Goal: Task Accomplishment & Management: Use online tool/utility

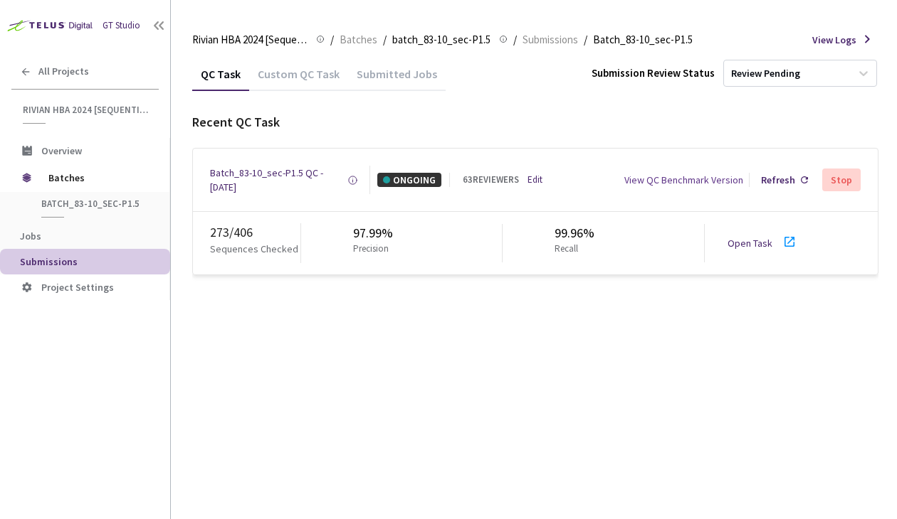
click at [757, 243] on link "Open Task" at bounding box center [749, 243] width 45 height 13
drag, startPoint x: 295, startPoint y: 172, endPoint x: 309, endPoint y: 164, distance: 16.2
click at [295, 172] on div "Batch_83-10_sec-P1.5 QC - [DATE]" at bounding box center [278, 180] width 137 height 28
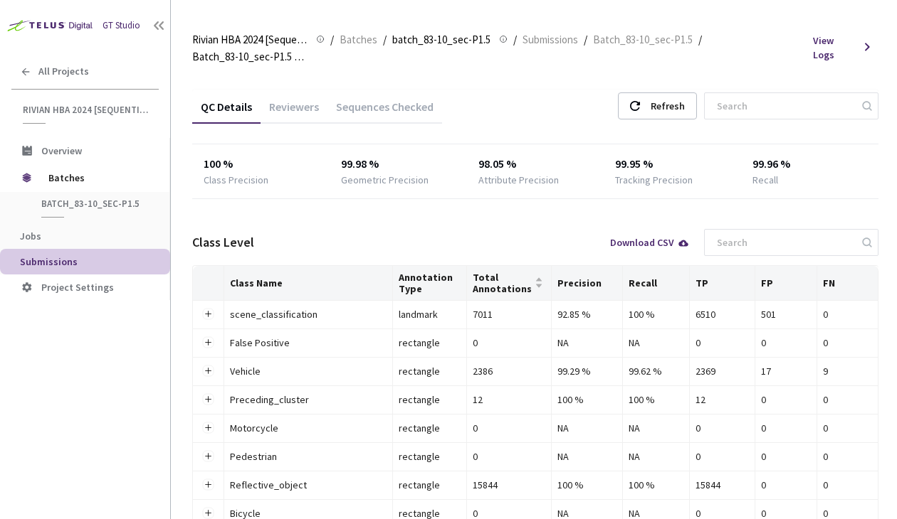
click at [296, 100] on div "Reviewers" at bounding box center [293, 112] width 67 height 24
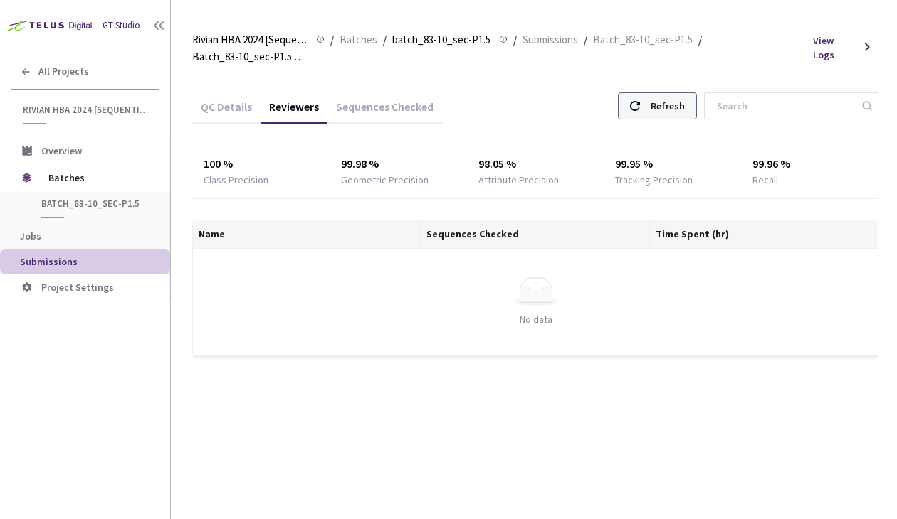
click at [685, 110] on div "Refresh" at bounding box center [667, 106] width 34 height 26
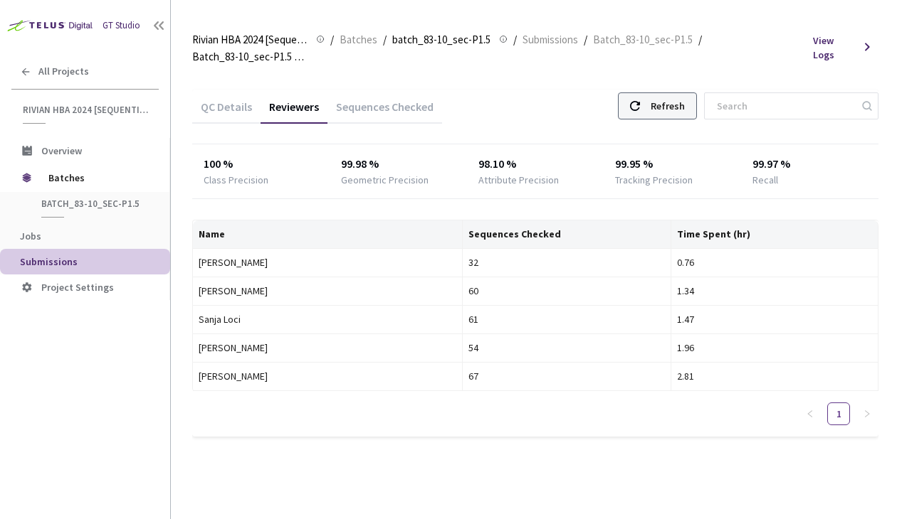
click at [680, 103] on div "Refresh" at bounding box center [667, 106] width 34 height 26
click at [672, 101] on div "Refresh" at bounding box center [667, 106] width 34 height 26
click at [662, 95] on div "Refresh" at bounding box center [657, 106] width 79 height 27
click at [669, 103] on div "Refresh" at bounding box center [667, 106] width 34 height 26
click at [672, 102] on div "Refresh" at bounding box center [667, 106] width 34 height 26
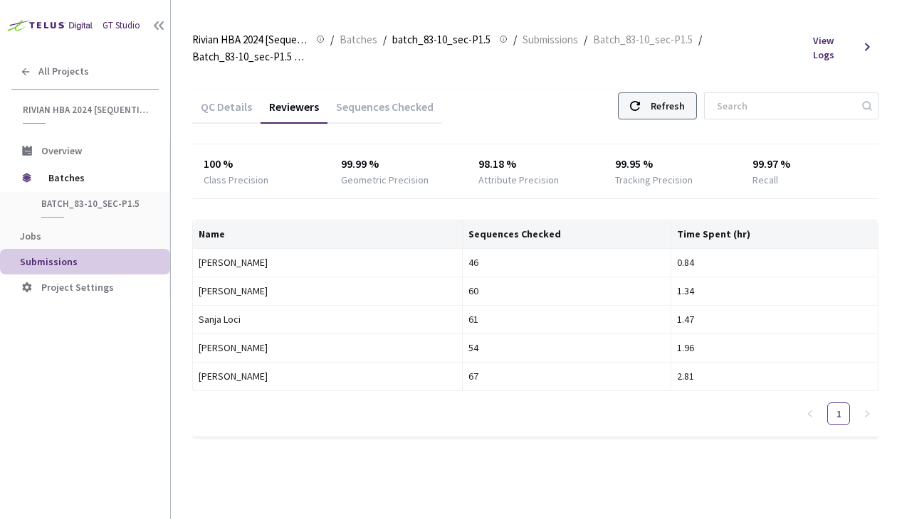
click at [667, 101] on div "Refresh" at bounding box center [657, 106] width 79 height 27
click at [685, 109] on div "Refresh" at bounding box center [667, 106] width 34 height 26
click at [662, 106] on div "Refresh" at bounding box center [657, 106] width 79 height 27
click at [685, 100] on div "Refresh" at bounding box center [667, 106] width 34 height 26
click at [683, 105] on div "Refresh" at bounding box center [667, 106] width 34 height 26
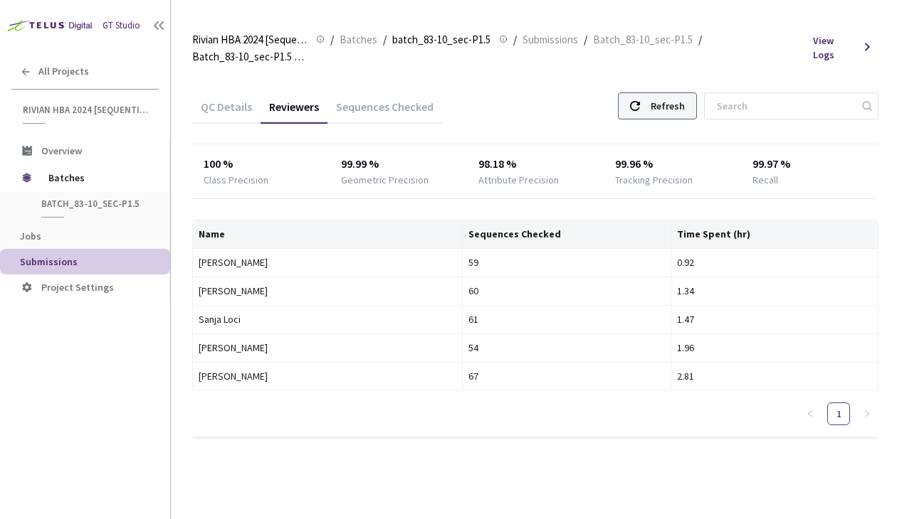
click at [664, 106] on div "Refresh" at bounding box center [657, 106] width 79 height 27
click at [666, 105] on div "Refresh" at bounding box center [657, 106] width 79 height 27
click at [672, 106] on div "Refresh" at bounding box center [667, 106] width 34 height 26
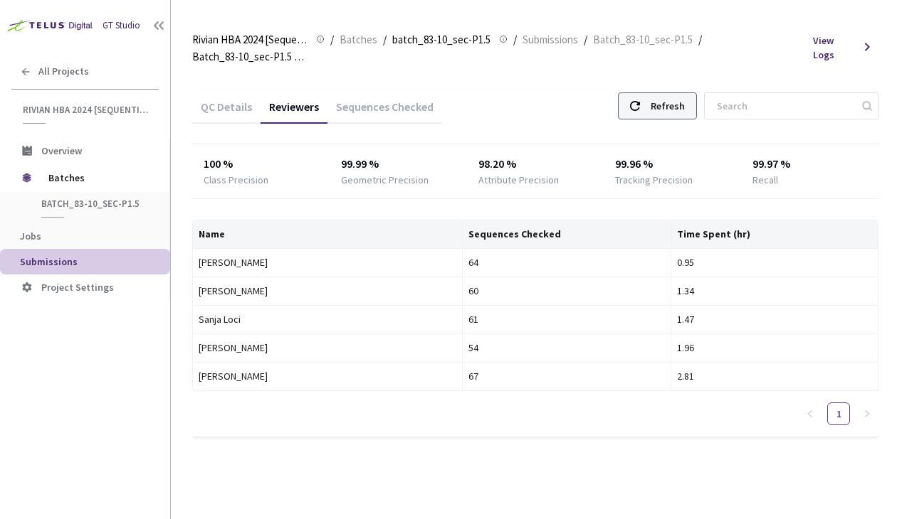
click at [672, 106] on div "Refresh" at bounding box center [667, 106] width 34 height 26
click at [640, 109] on use at bounding box center [635, 106] width 10 height 10
